Goal: Navigation & Orientation: Find specific page/section

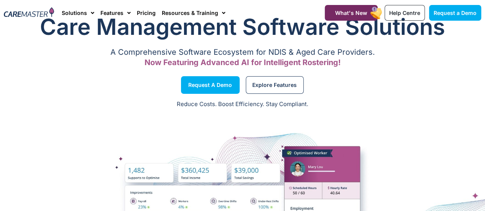
scroll to position [19, 0]
